Goal: Find specific page/section: Find specific page/section

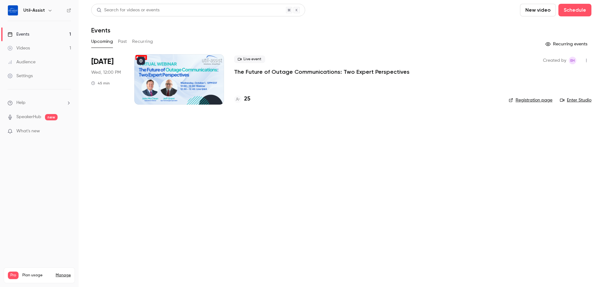
drag, startPoint x: 0, startPoint y: 0, endPoint x: 579, endPoint y: 99, distance: 587.7
click at [579, 98] on link "Enter Studio" at bounding box center [575, 100] width 31 height 6
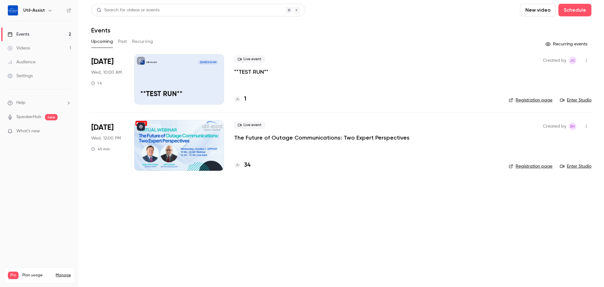
click at [580, 99] on link "Enter Studio" at bounding box center [575, 100] width 31 height 6
